Goal: Contribute content: Add original content to the website for others to see

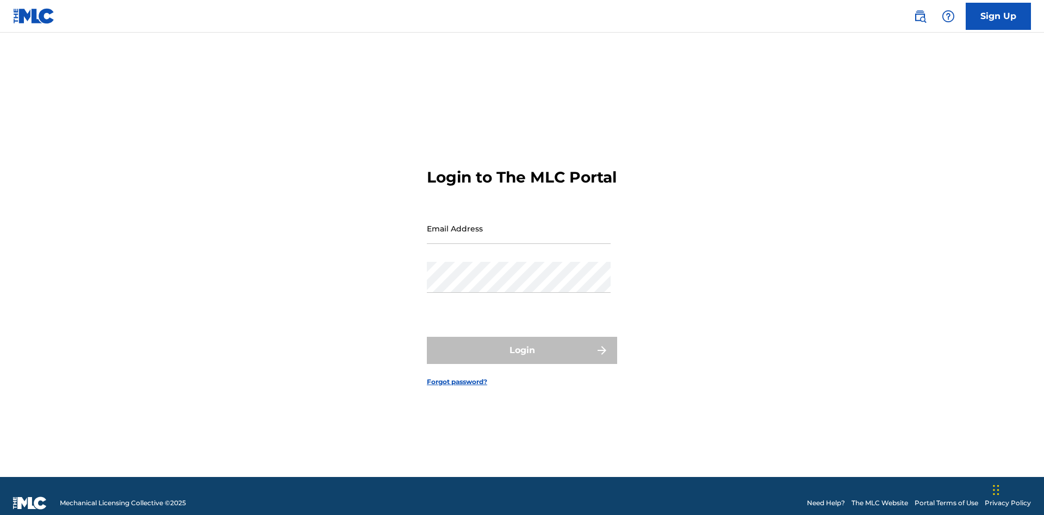
scroll to position [14, 0]
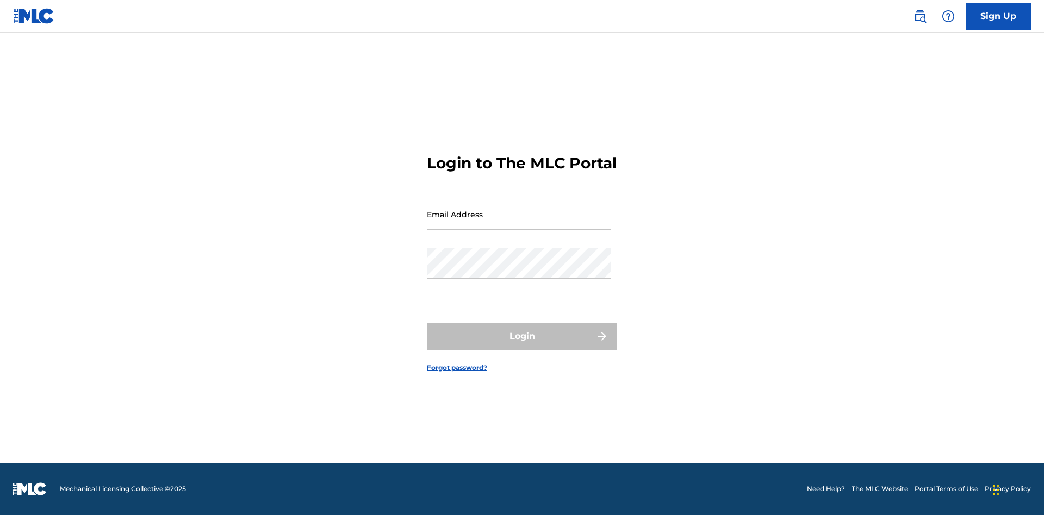
click at [519, 223] on input "Email Address" at bounding box center [519, 214] width 184 height 31
type input "Duke.McTesterson@gmail.com"
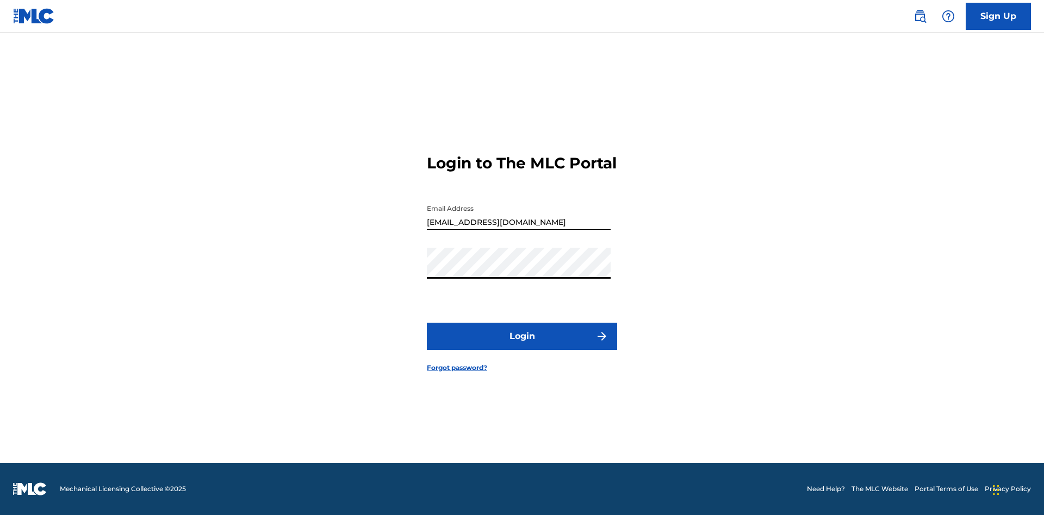
click at [522, 346] on button "Login" at bounding box center [522, 336] width 190 height 27
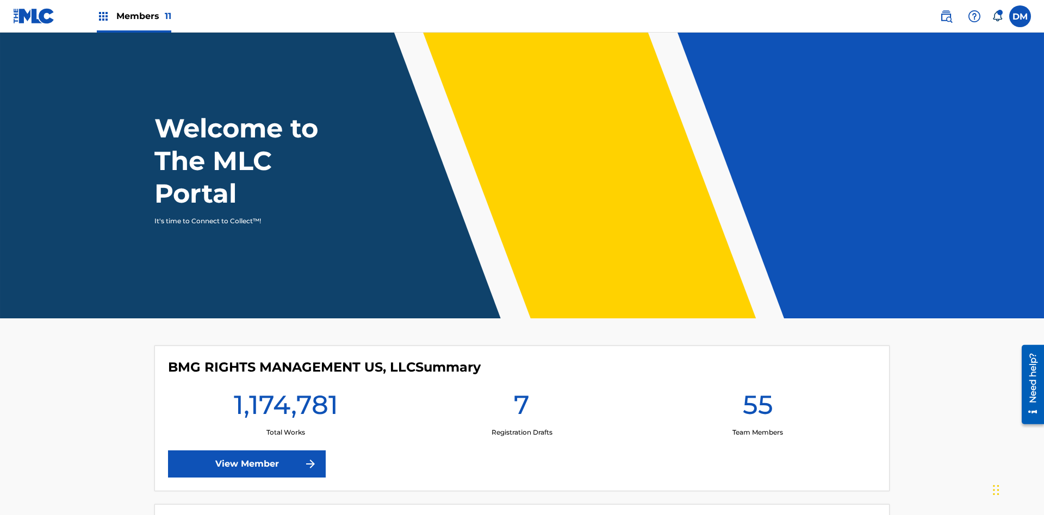
scroll to position [47, 0]
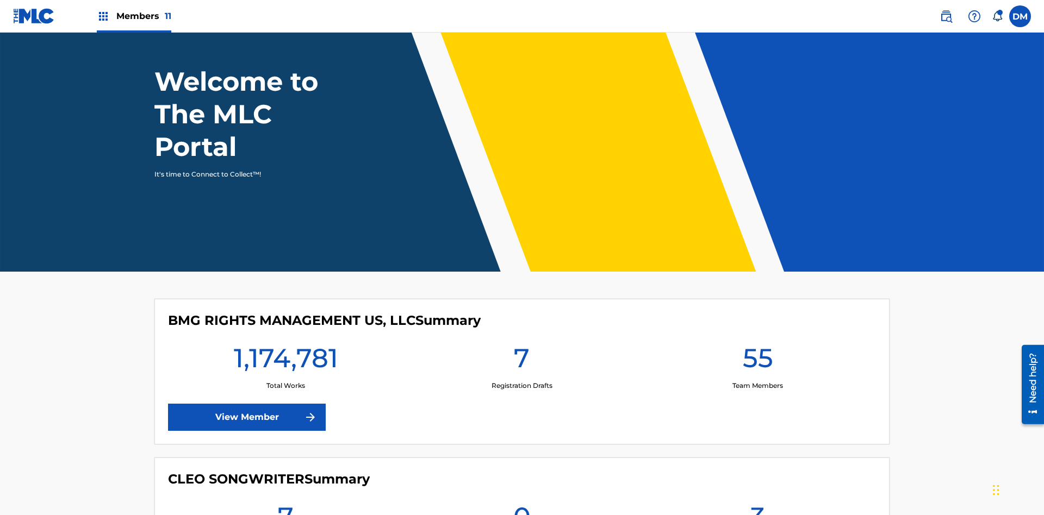
click at [134, 16] on span "Members 11" at bounding box center [143, 16] width 55 height 13
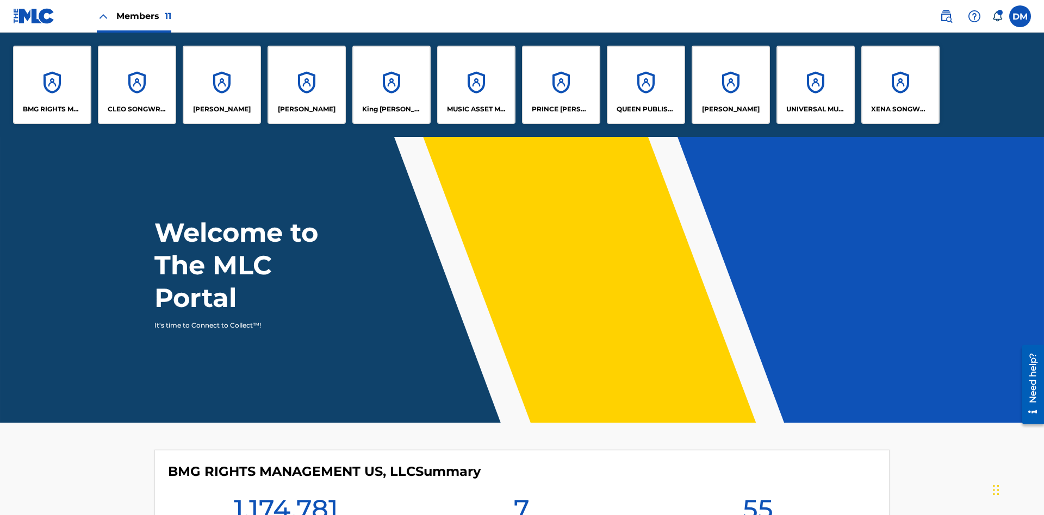
click at [815, 109] on p "UNIVERSAL MUSIC PUB GROUP" at bounding box center [815, 109] width 59 height 10
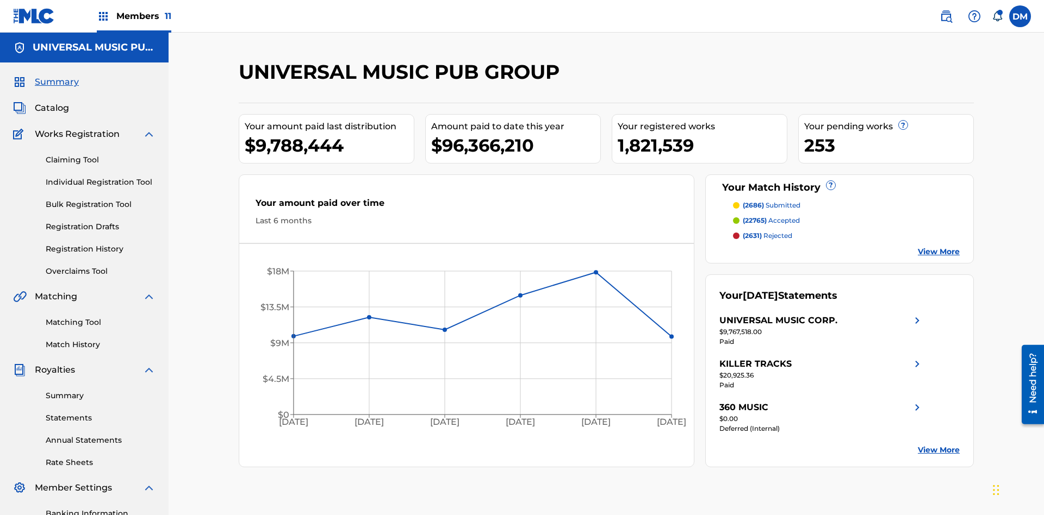
click at [101, 177] on link "Individual Registration Tool" at bounding box center [101, 182] width 110 height 11
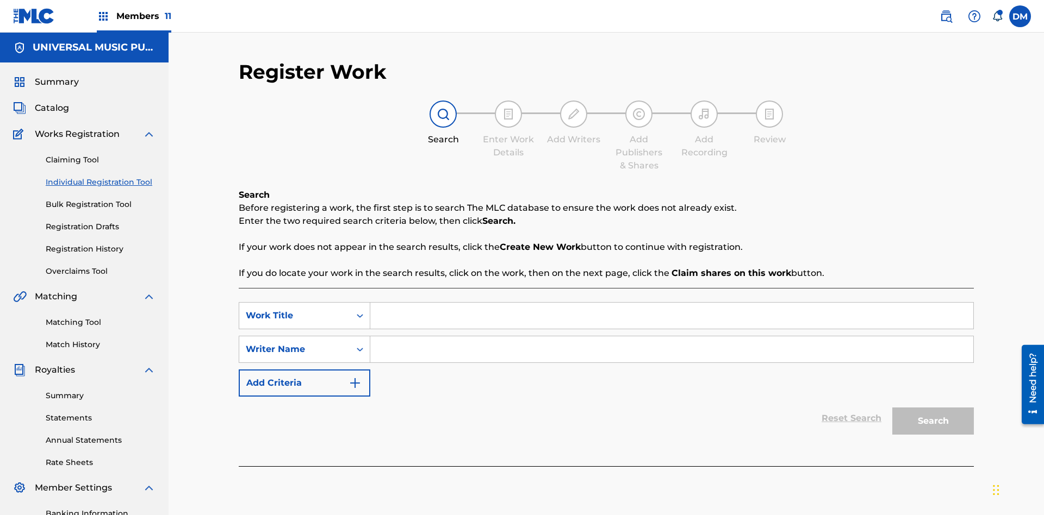
click at [671, 303] on input "Search Form" at bounding box center [671, 316] width 603 height 26
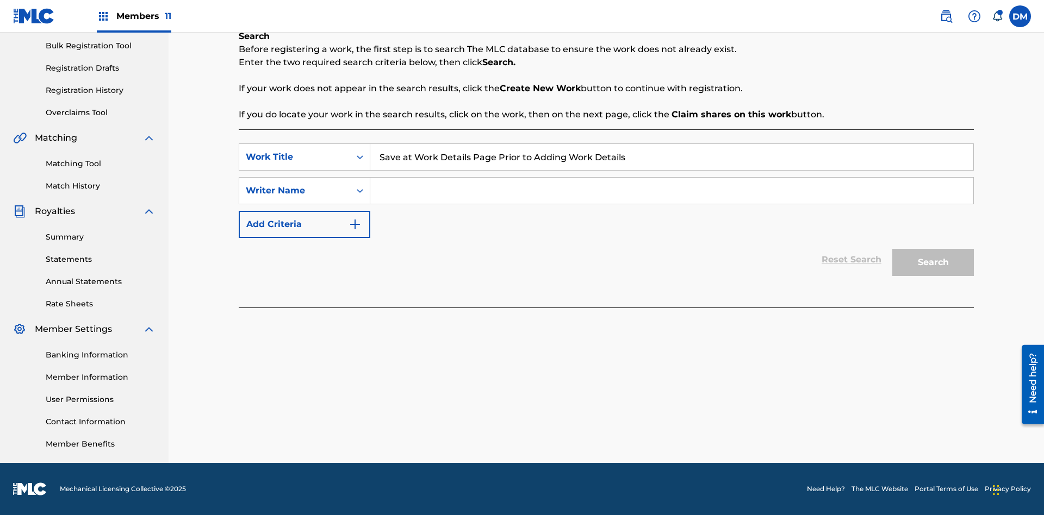
type input "Save at Work Details Page Prior to Adding Work Details"
click at [671, 191] on input "Search Form" at bounding box center [671, 191] width 603 height 26
type input "QWERTYUIOP"
click at [933, 263] on button "Search" at bounding box center [933, 262] width 82 height 27
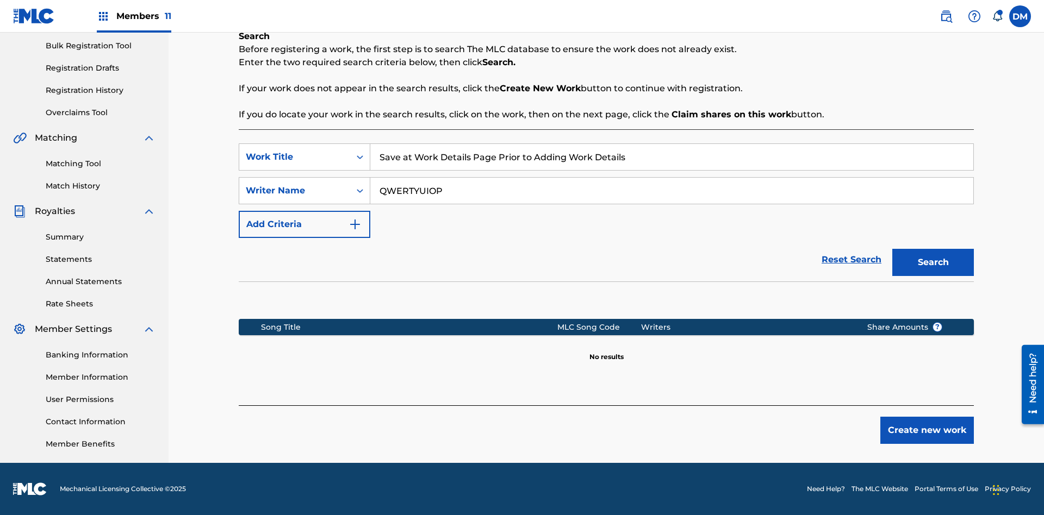
click at [927, 430] on button "Create new work" at bounding box center [926, 430] width 93 height 27
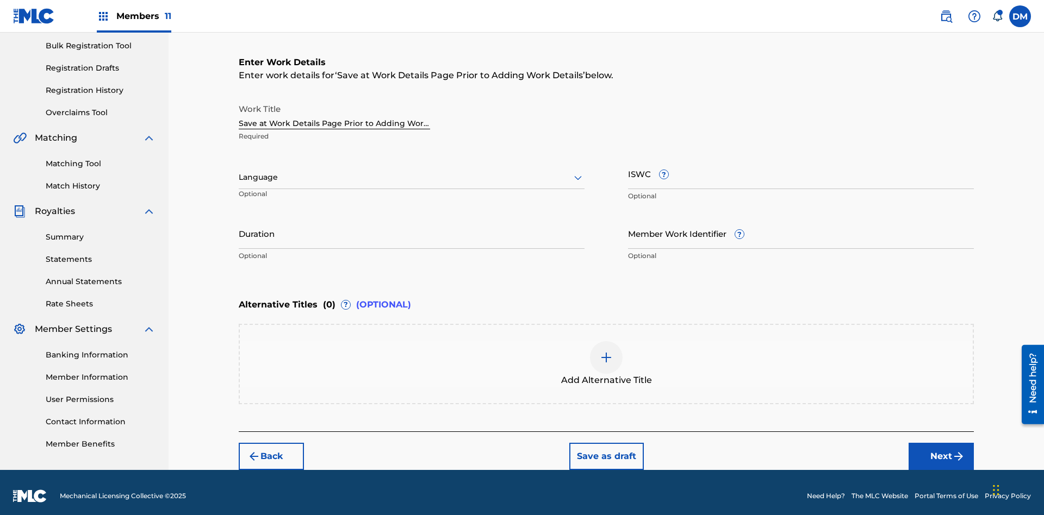
click at [605, 449] on button "Save as draft" at bounding box center [606, 456] width 74 height 27
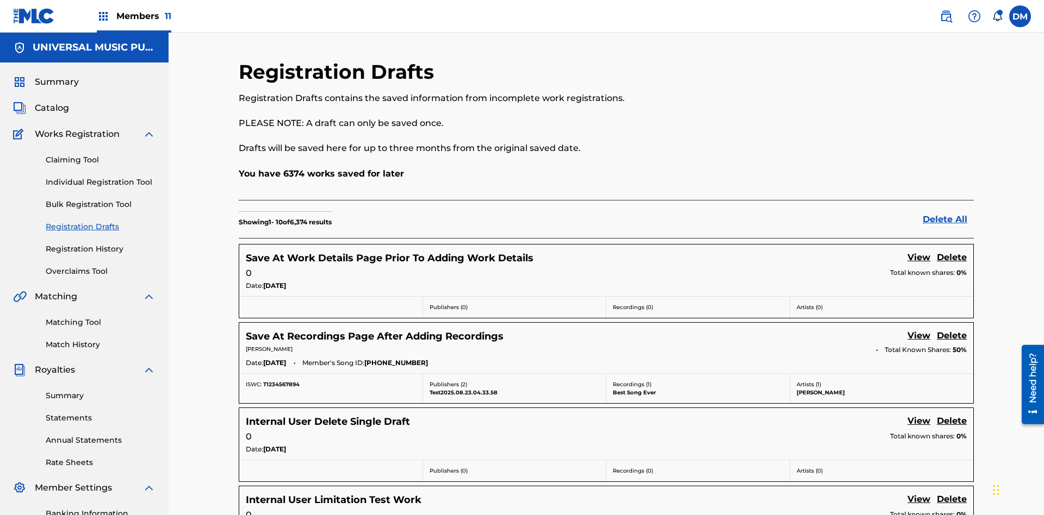
click at [919, 251] on link "View" at bounding box center [918, 258] width 23 height 15
